Goal: Navigation & Orientation: Understand site structure

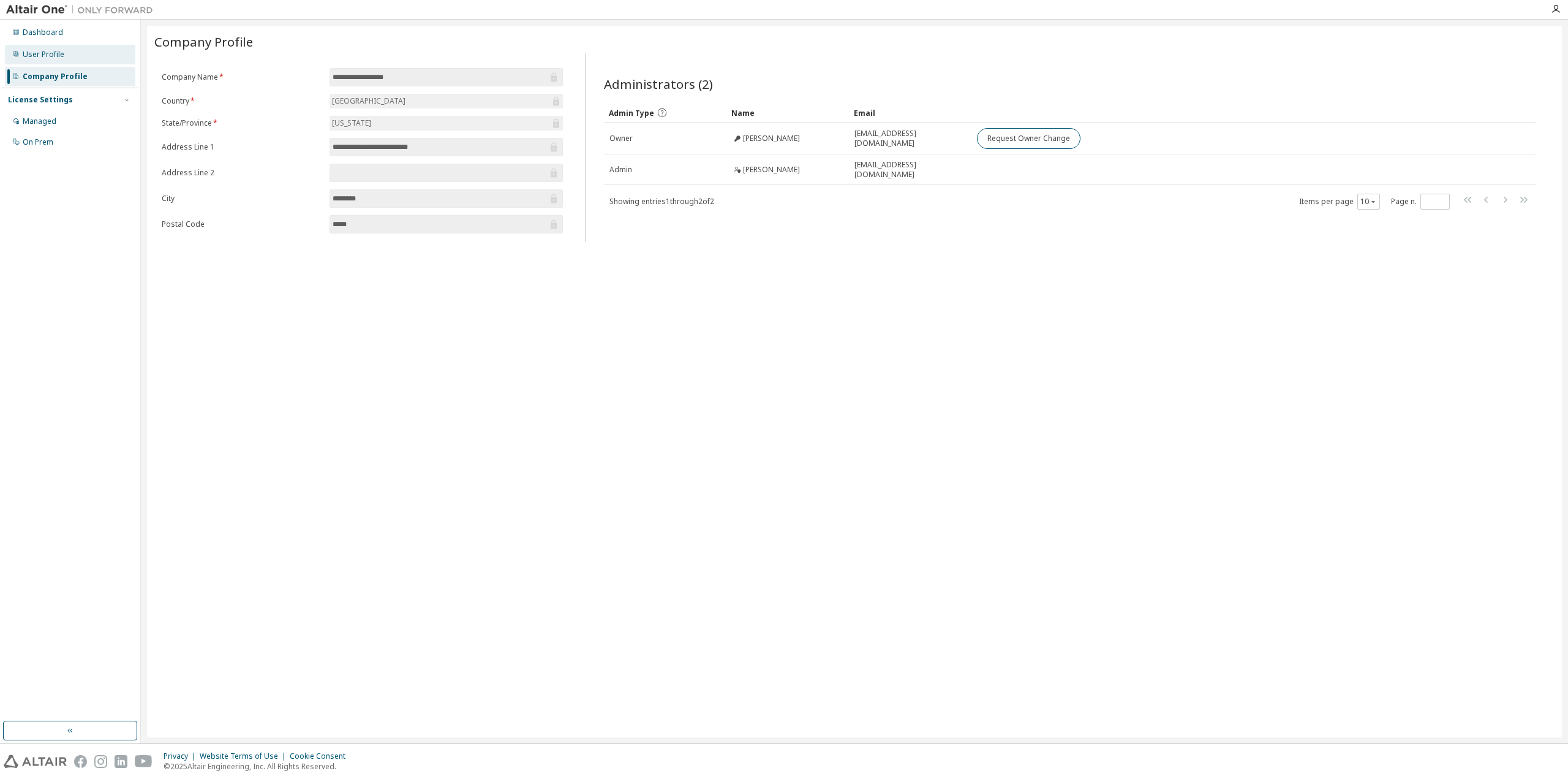
click at [63, 57] on div "User Profile" at bounding box center [43, 54] width 41 height 9
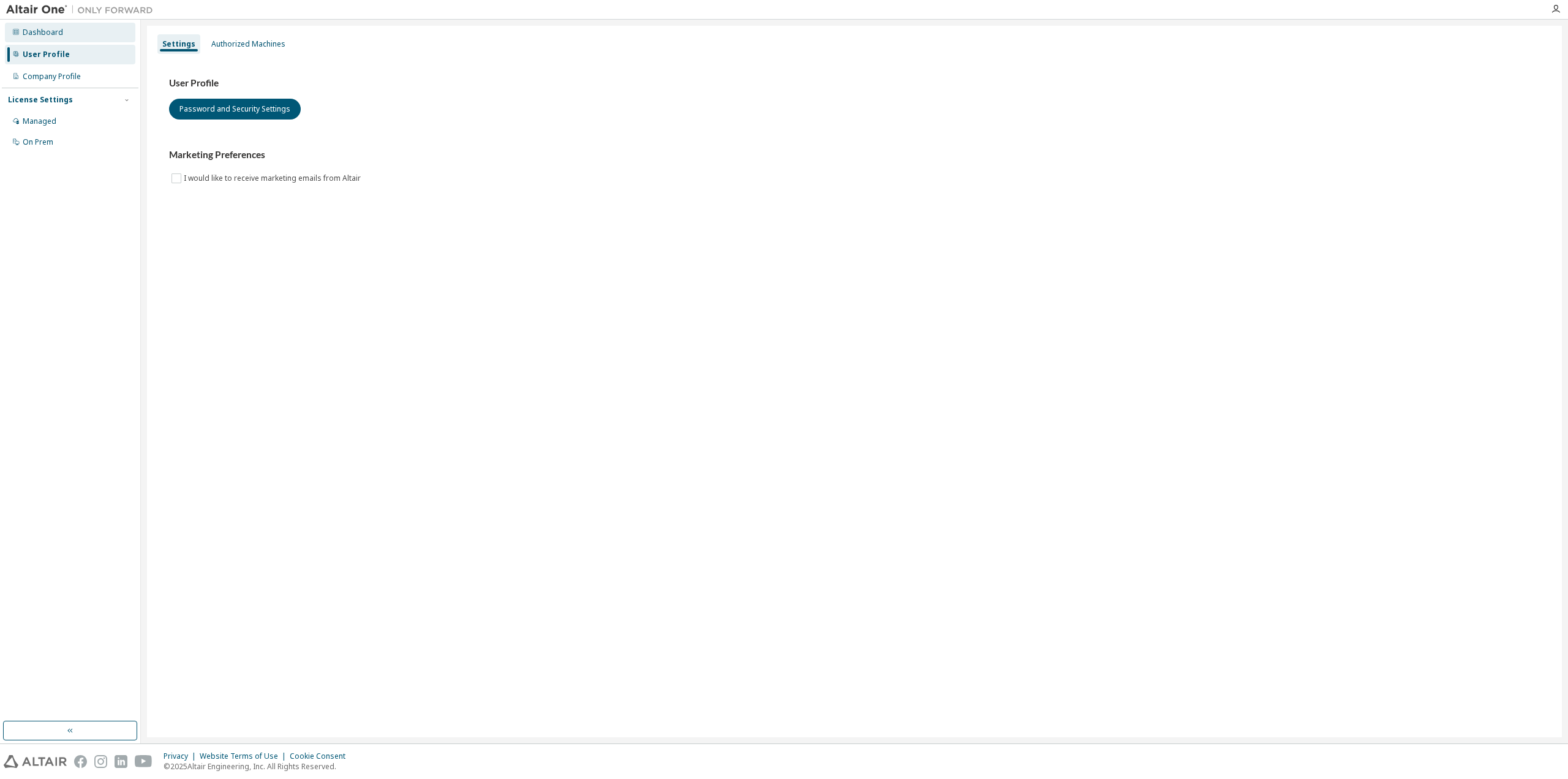
click at [56, 37] on div "Dashboard" at bounding box center [42, 32] width 40 height 9
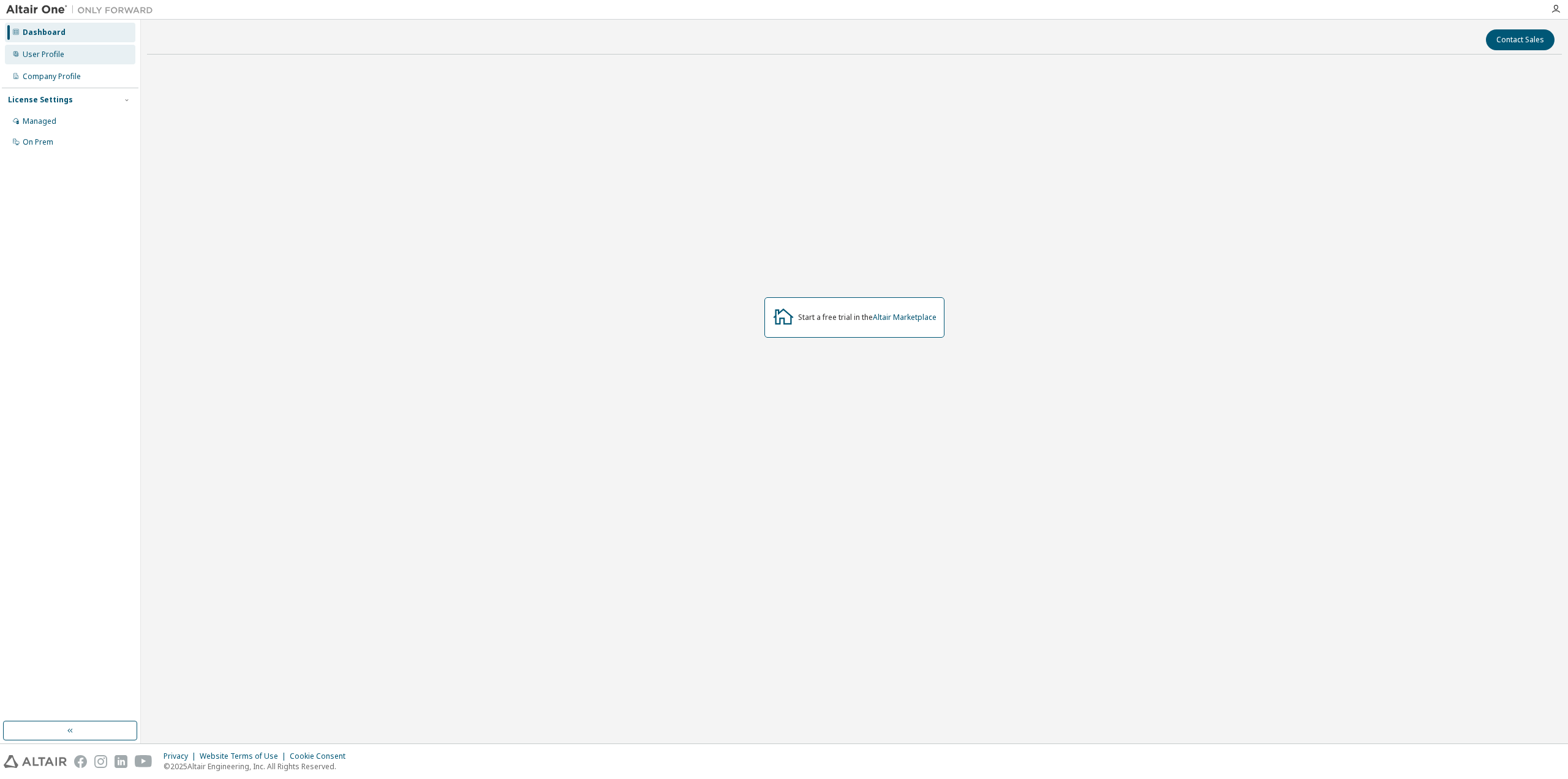
click at [53, 49] on div "User Profile" at bounding box center [69, 54] width 130 height 20
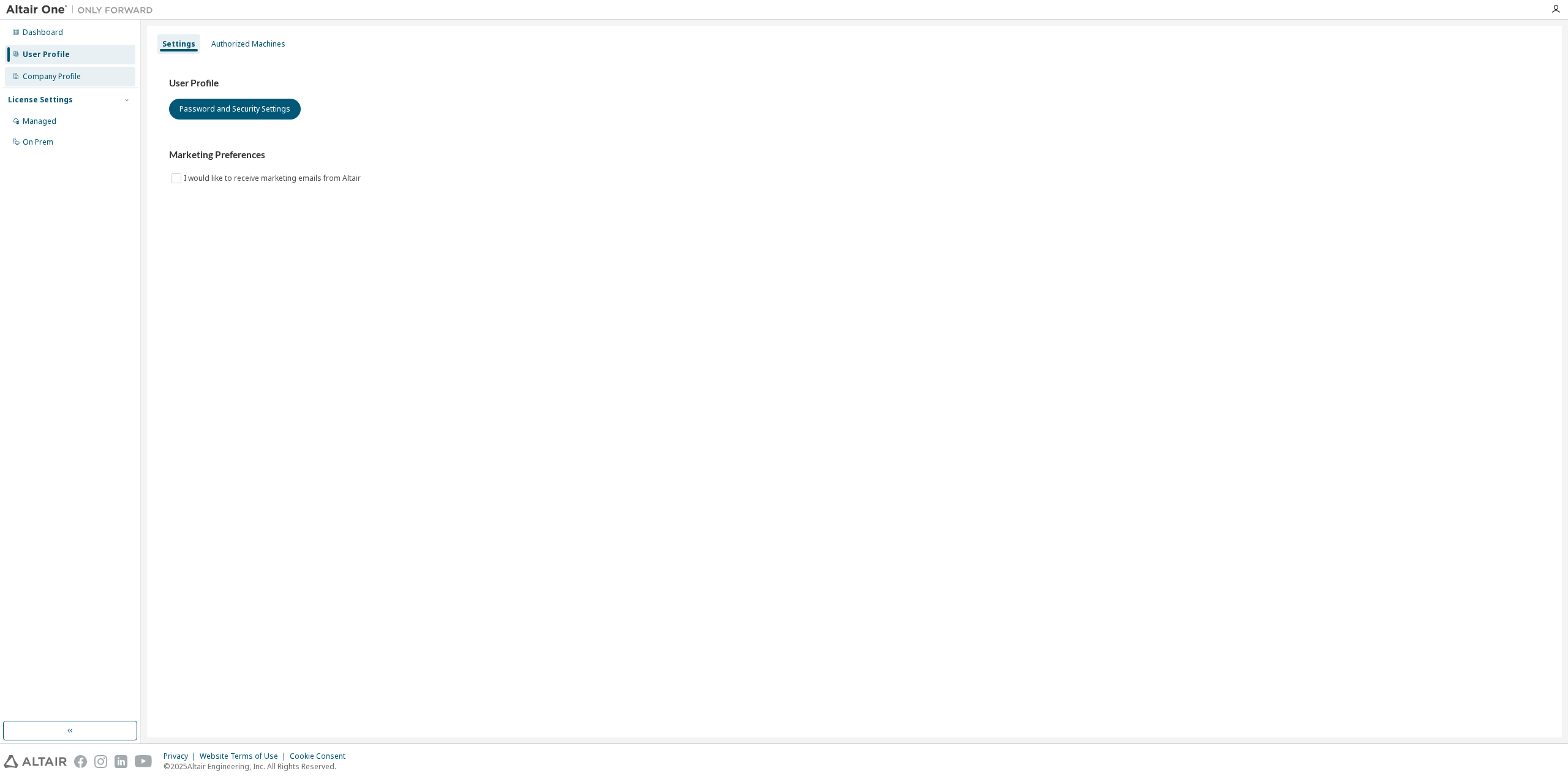
click at [55, 83] on div "Company Profile" at bounding box center [69, 76] width 130 height 20
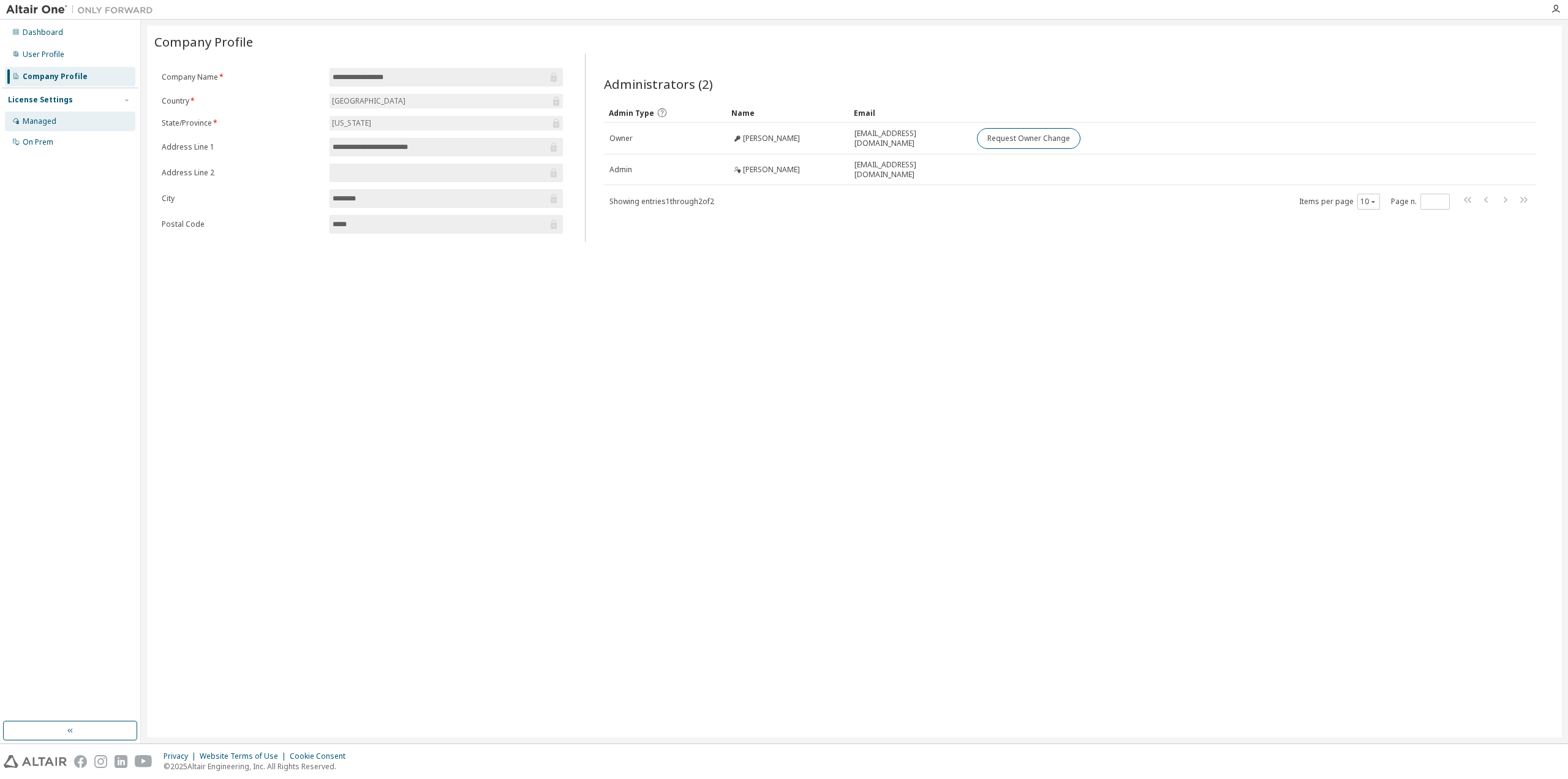
click at [47, 122] on div "Managed" at bounding box center [39, 121] width 34 height 9
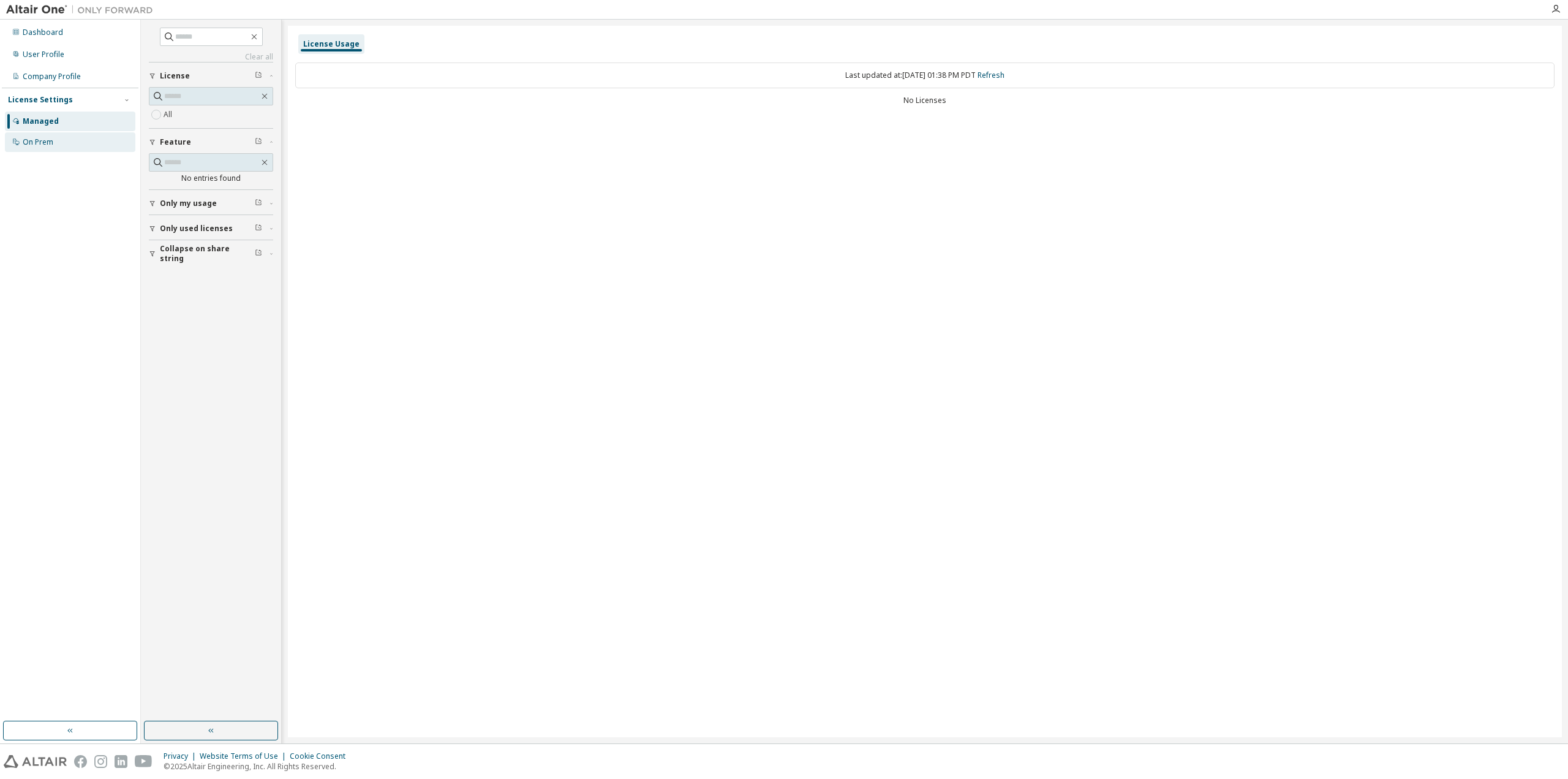
click at [41, 146] on div "On Prem" at bounding box center [38, 142] width 31 height 9
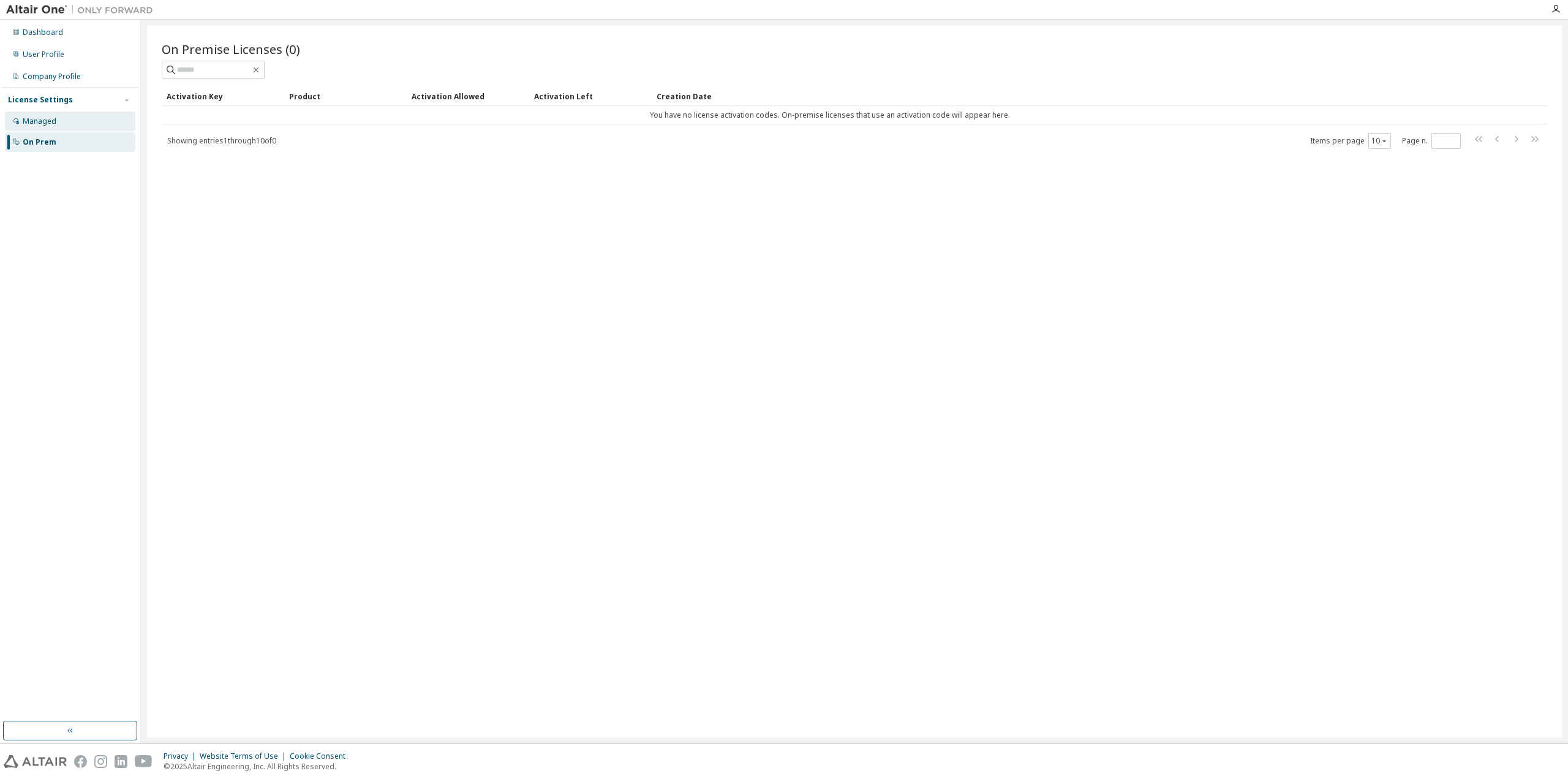
click at [32, 118] on div "Managed" at bounding box center [39, 121] width 34 height 9
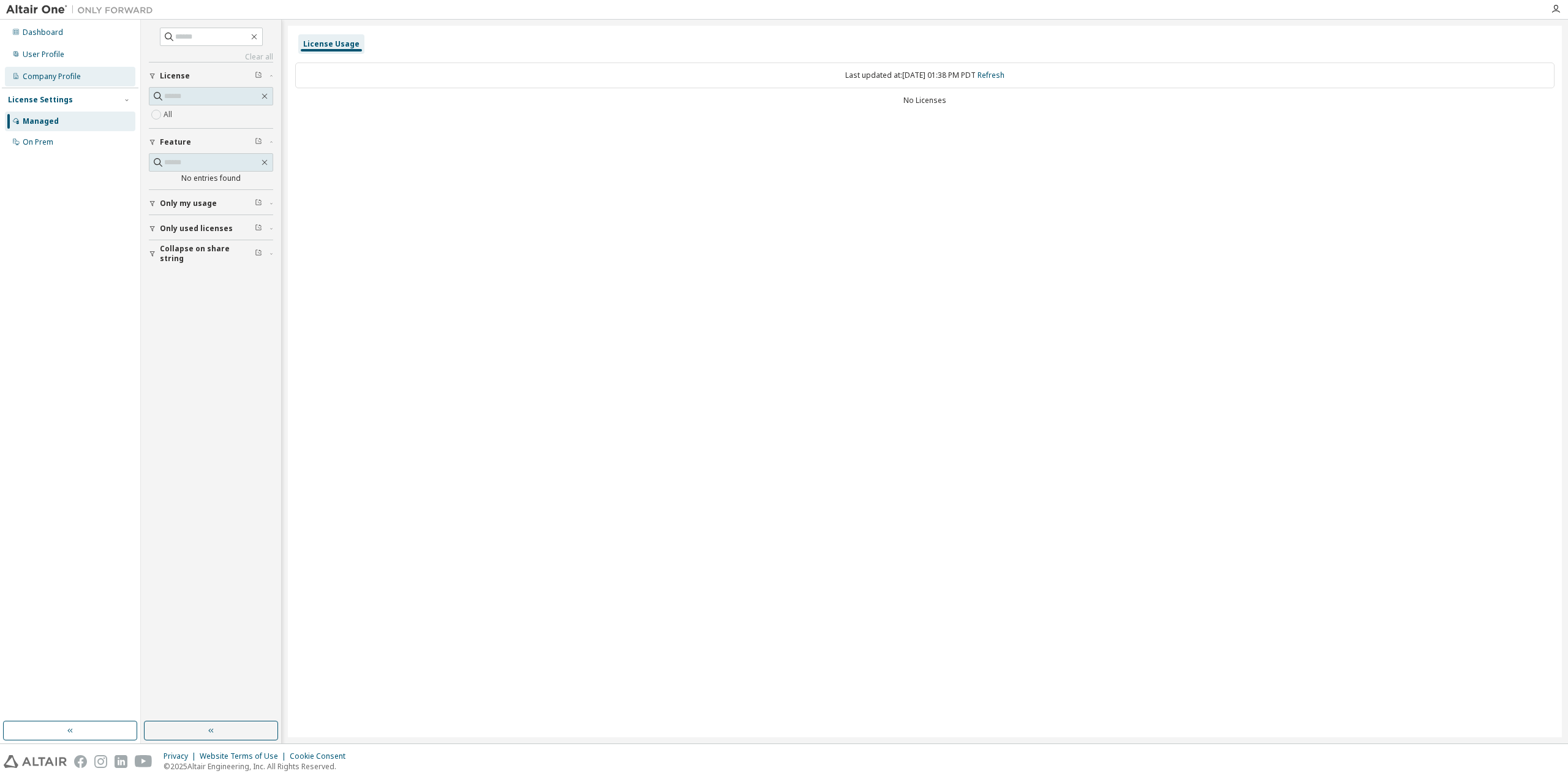
click at [43, 79] on div "Company Profile" at bounding box center [52, 76] width 58 height 9
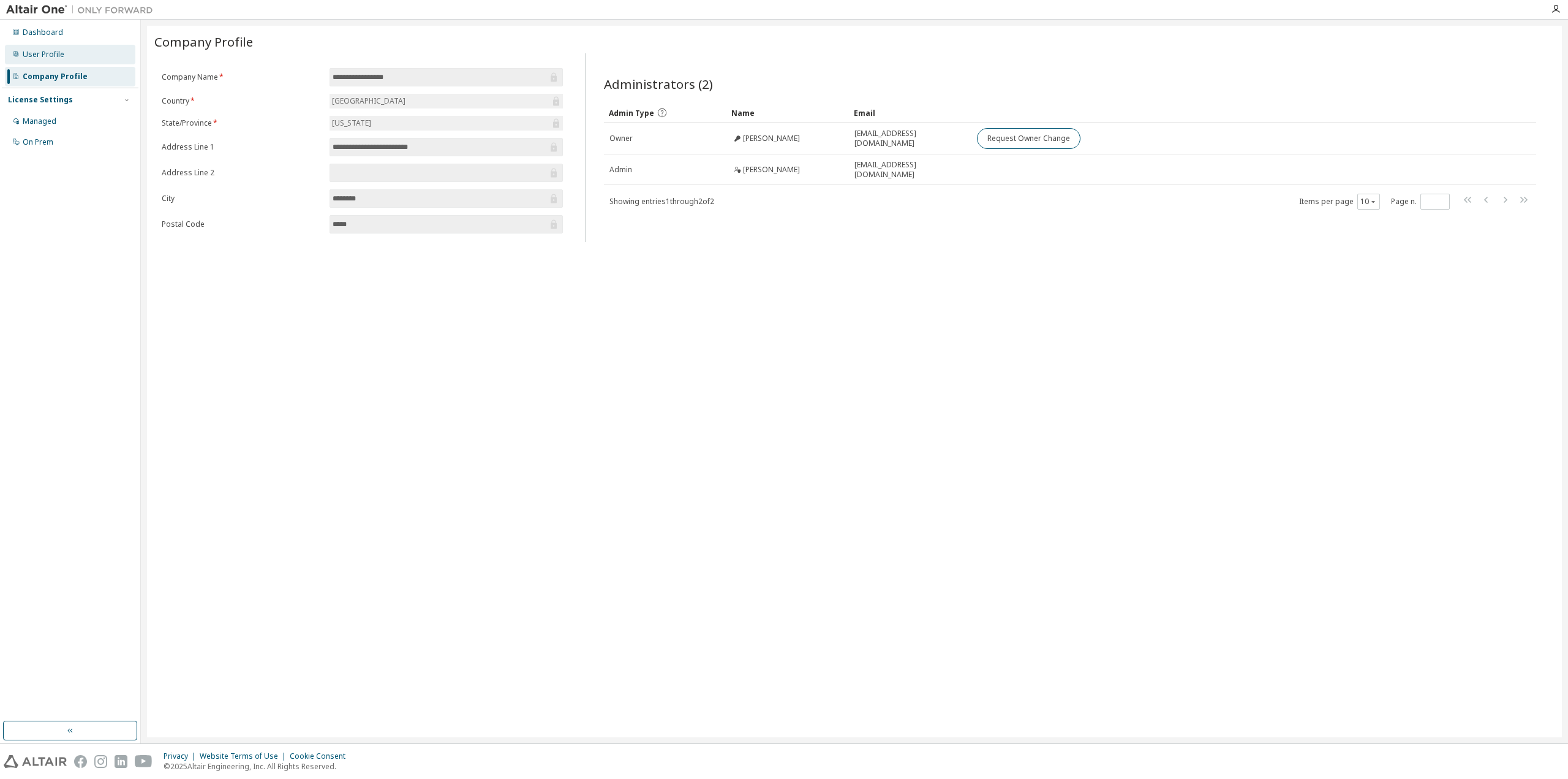
click at [51, 55] on div "User Profile" at bounding box center [43, 54] width 41 height 9
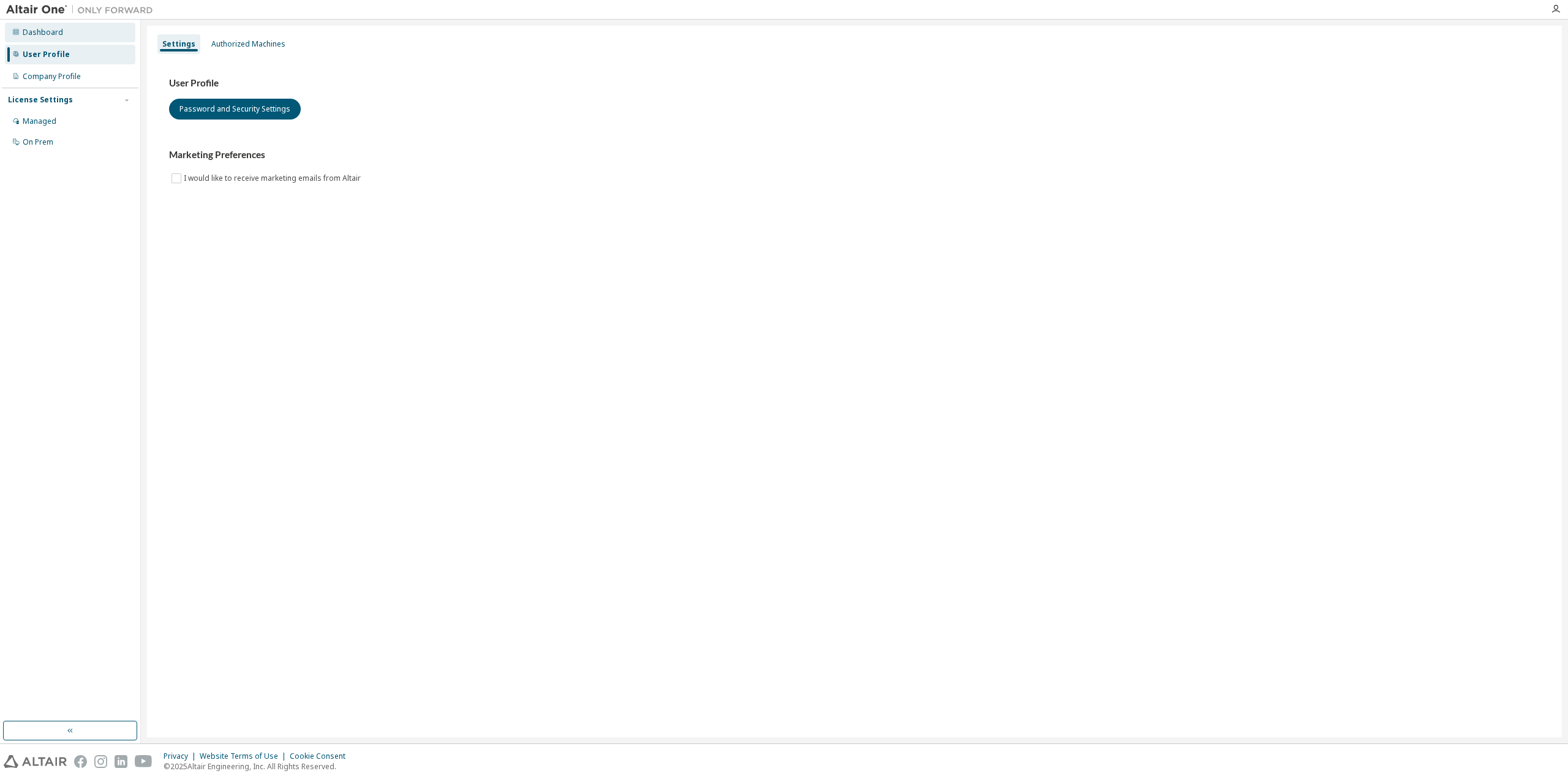
click at [41, 35] on div "Dashboard" at bounding box center [42, 32] width 40 height 9
